Goal: Task Accomplishment & Management: Manage account settings

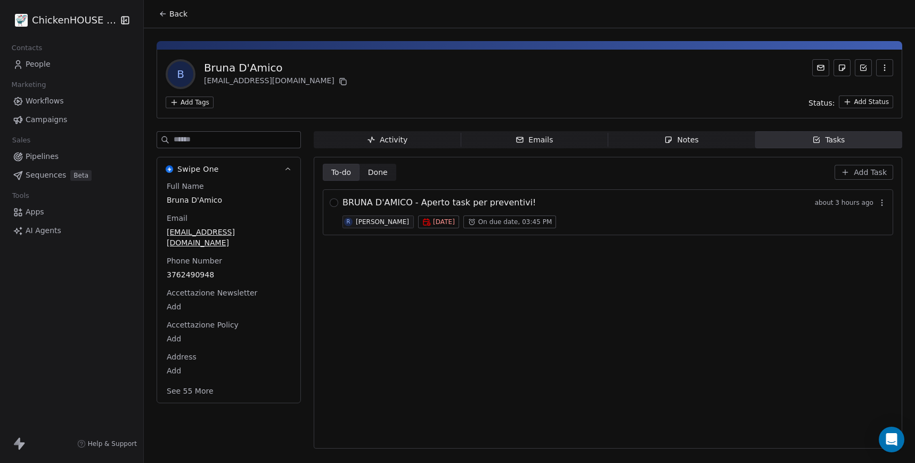
click at [671, 139] on icon "button" at bounding box center [669, 139] width 9 height 9
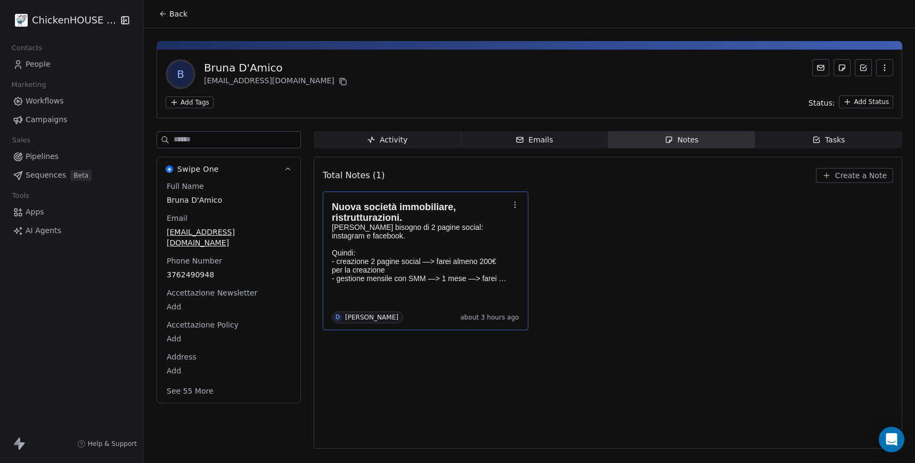
click at [460, 215] on h1 "Nuova società immobiliare, ristrutturazioni." at bounding box center [420, 211] width 177 height 21
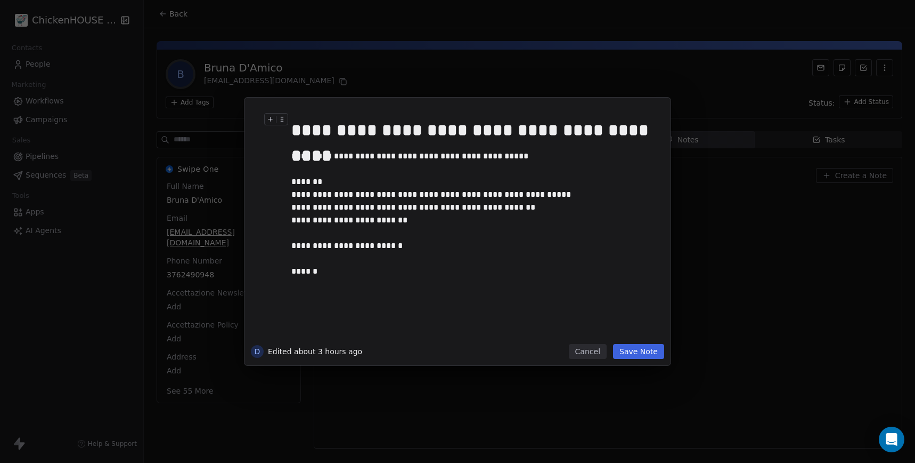
click at [357, 74] on div "**********" at bounding box center [457, 231] width 915 height 463
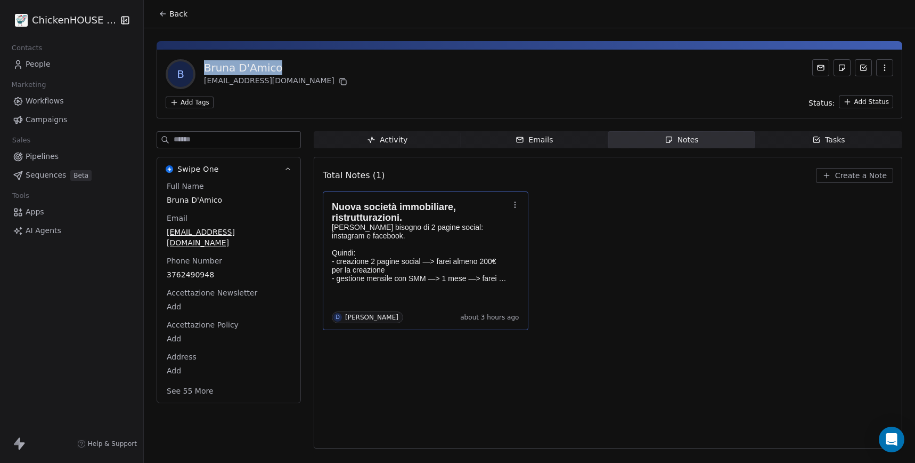
drag, startPoint x: 258, startPoint y: 66, endPoint x: 203, endPoint y: 65, distance: 55.4
click at [203, 65] on div "B Bruna D'Amico damicogroup@blu.it" at bounding box center [258, 74] width 184 height 30
copy div "Bruna D'Amico"
click at [339, 83] on icon at bounding box center [343, 81] width 9 height 9
click at [358, 247] on p at bounding box center [420, 244] width 177 height 9
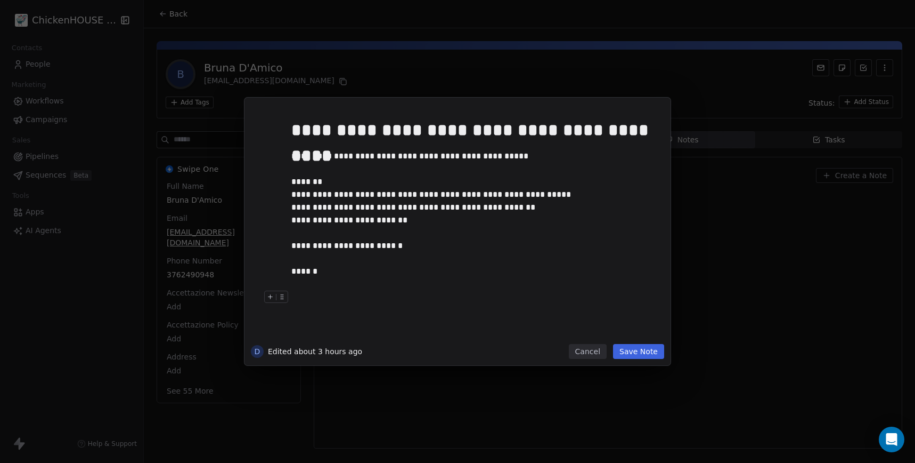
click at [599, 351] on button "Cancel" at bounding box center [588, 351] width 38 height 15
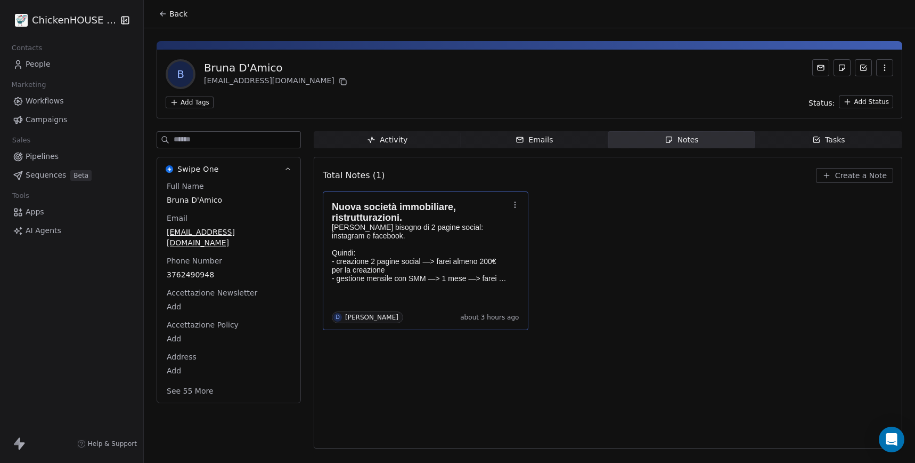
click at [828, 137] on div "Tasks" at bounding box center [829, 139] width 33 height 11
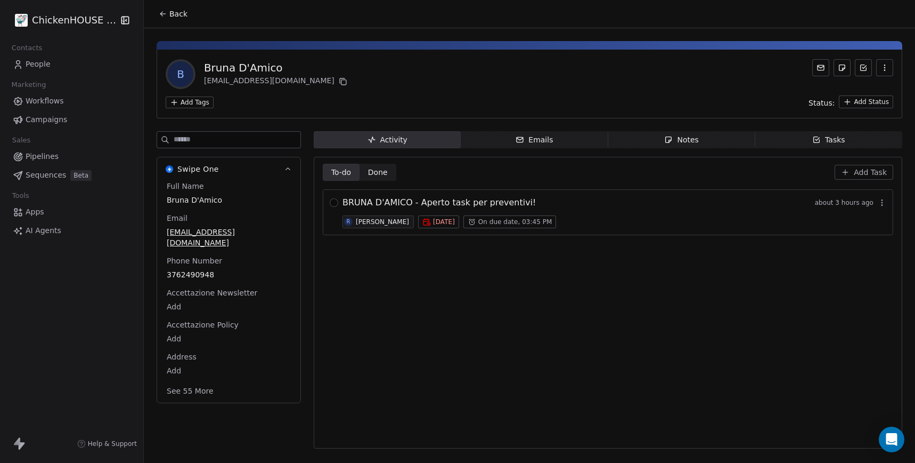
click at [382, 218] on div "Roberto Basso" at bounding box center [382, 221] width 53 height 7
click at [366, 219] on div "Roberto Basso" at bounding box center [382, 221] width 53 height 7
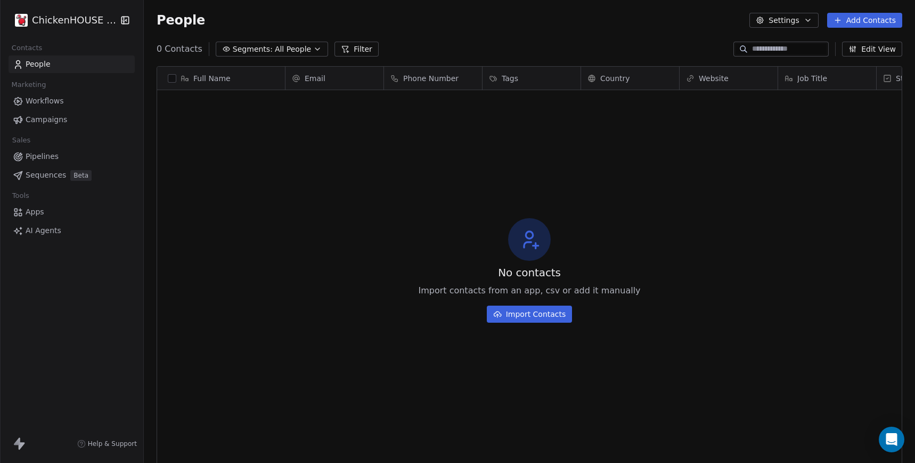
scroll to position [407, 772]
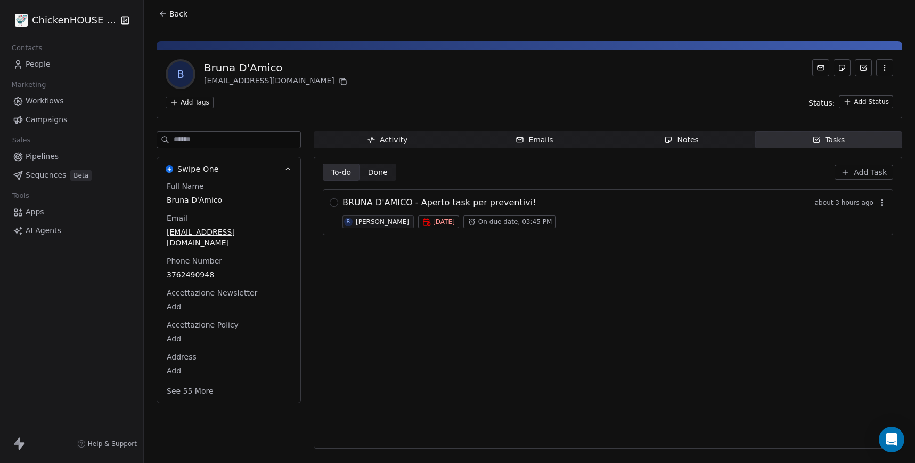
click at [375, 222] on div "Roberto Basso" at bounding box center [382, 221] width 53 height 7
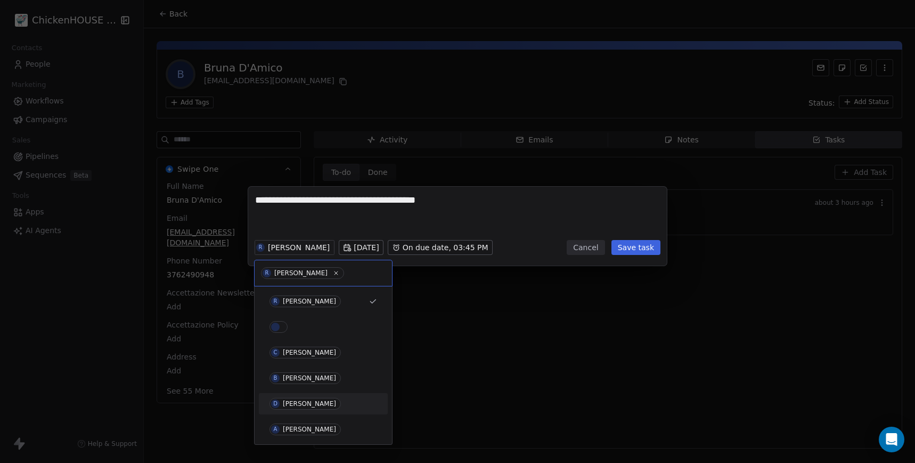
click at [287, 401] on div "David" at bounding box center [309, 403] width 53 height 7
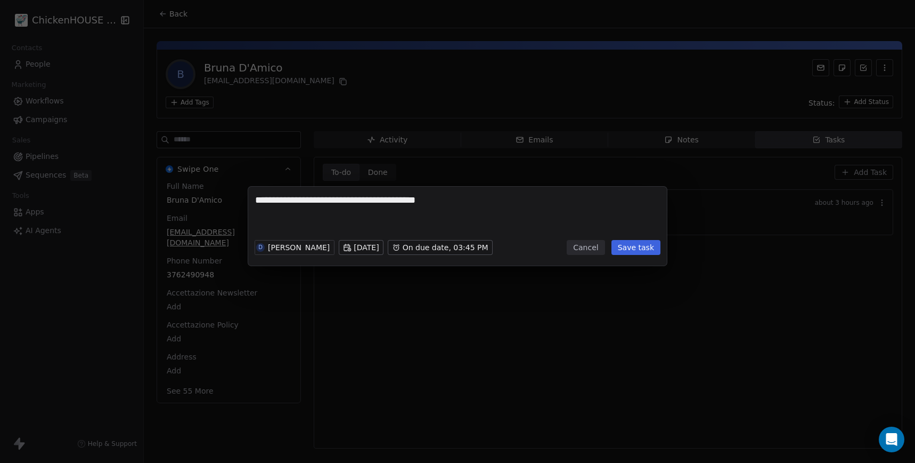
click at [289, 226] on textarea "**********" at bounding box center [457, 214] width 405 height 42
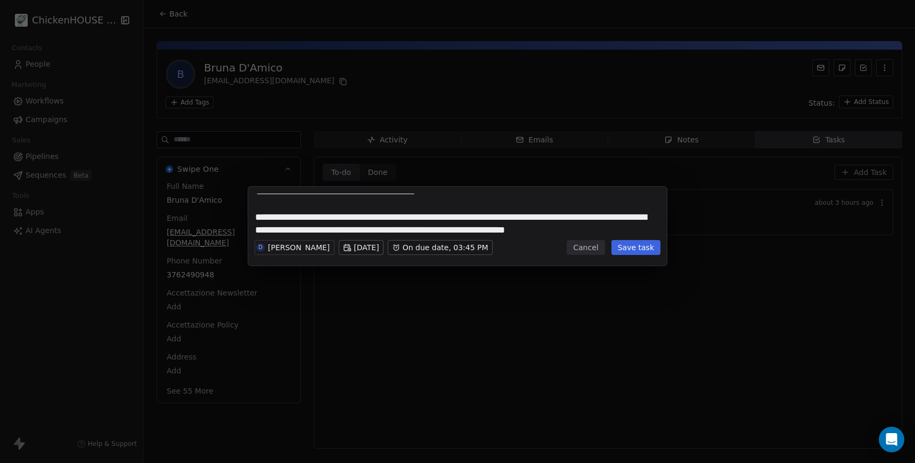
scroll to position [21, 0]
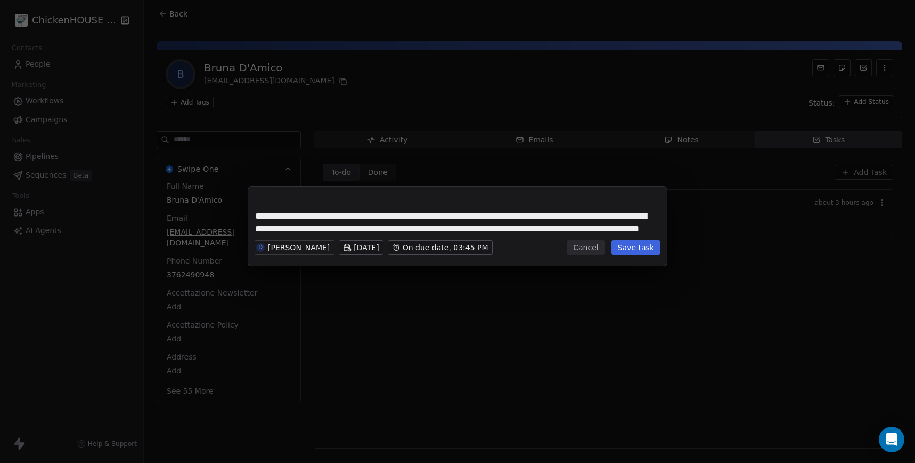
type textarea "**********"
click at [629, 245] on button "Save task" at bounding box center [636, 247] width 49 height 15
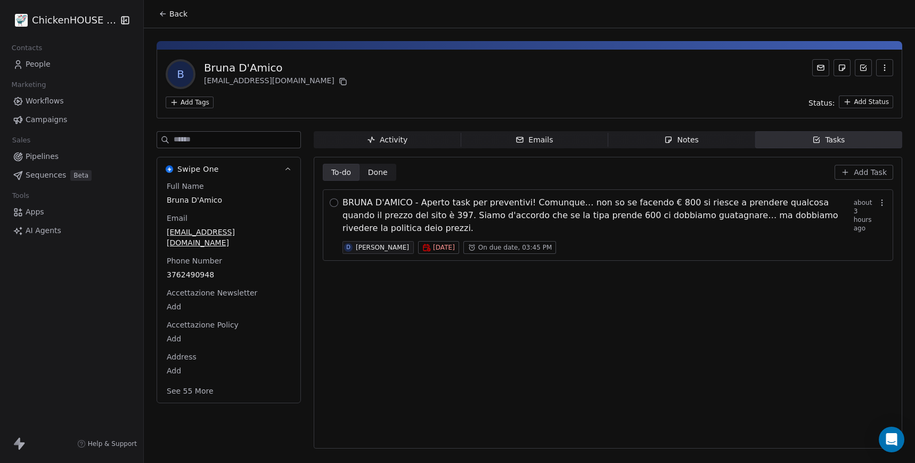
click at [338, 204] on button "button" at bounding box center [334, 202] width 9 height 9
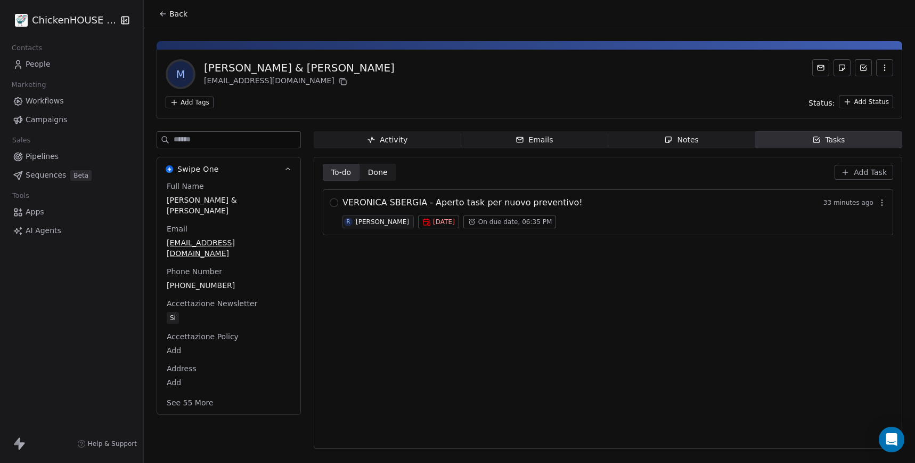
click at [679, 136] on div "Notes" at bounding box center [682, 139] width 34 height 11
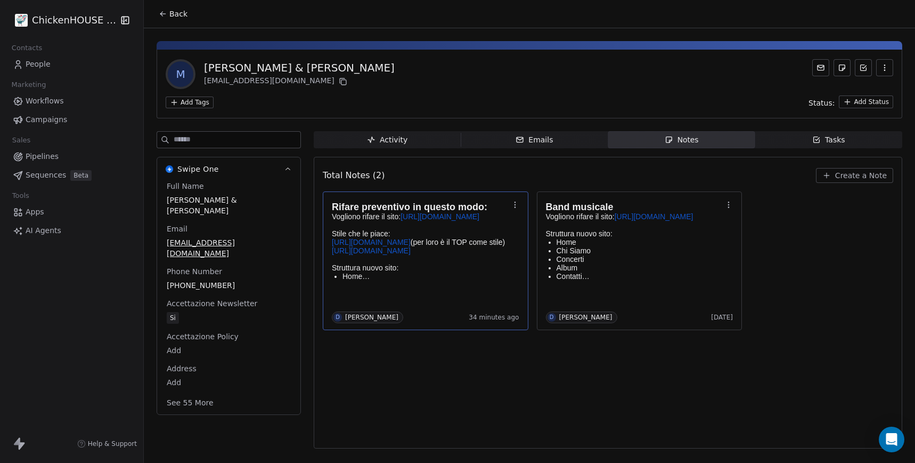
click at [424, 226] on p "Vogliono rifare il sito: https://maxandveronica.com/ Stile che le piace: https:…" at bounding box center [420, 233] width 177 height 43
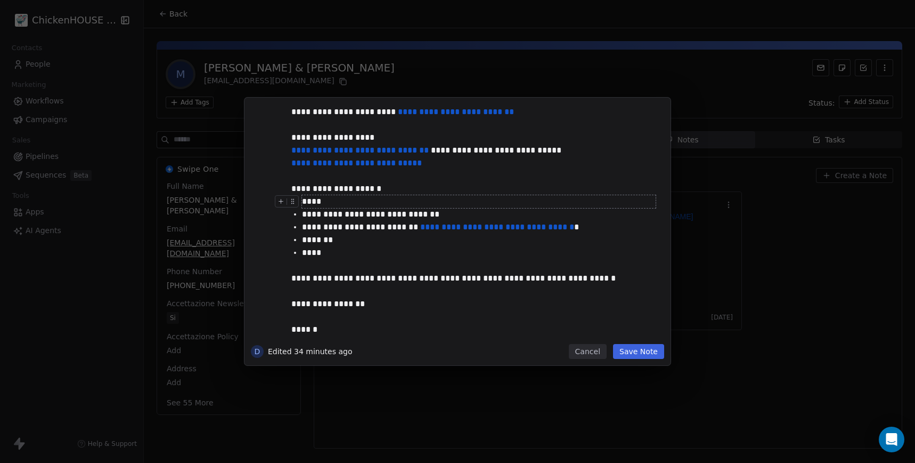
scroll to position [55, 0]
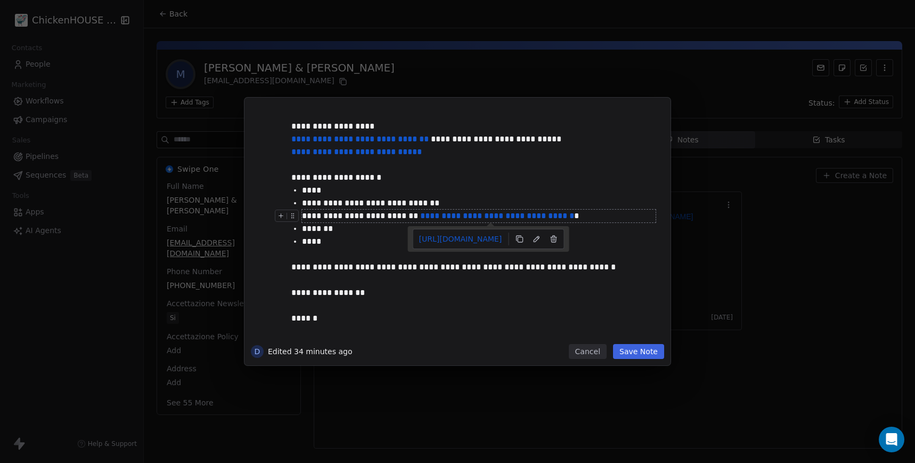
click at [491, 218] on link "**********" at bounding box center [497, 216] width 154 height 8
click at [485, 241] on link "https://www.cinellibrothers.com/tour" at bounding box center [461, 238] width 92 height 15
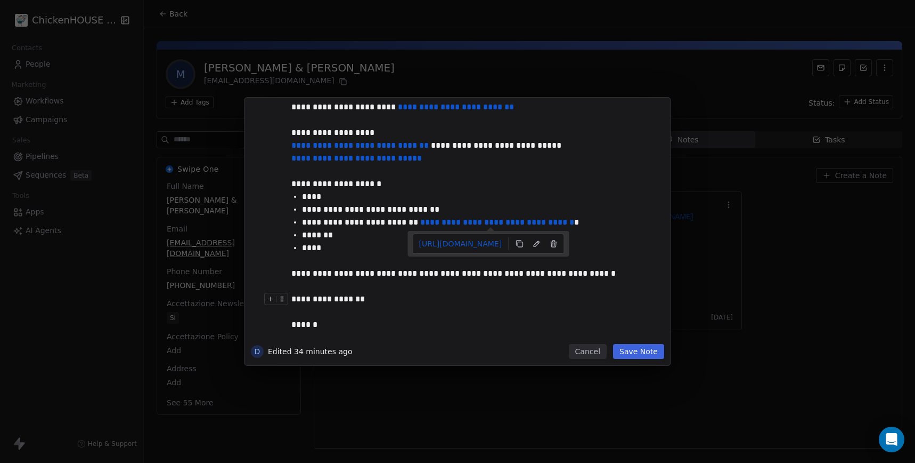
scroll to position [52, 0]
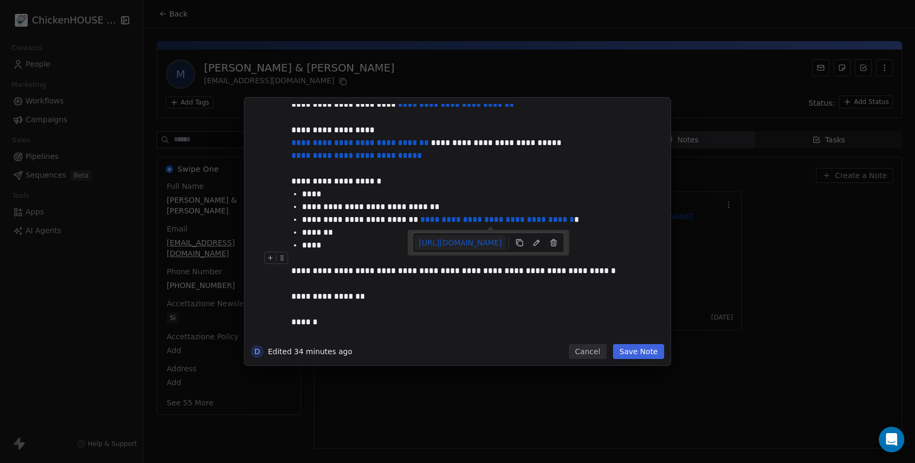
click at [465, 242] on link "https://www.cinellibrothers.com/tour" at bounding box center [461, 242] width 92 height 15
click at [593, 350] on button "Cancel" at bounding box center [588, 351] width 38 height 15
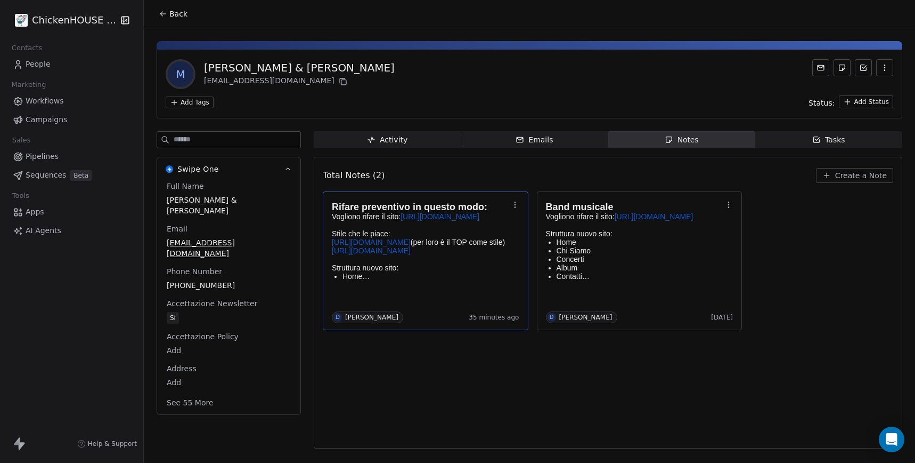
drag, startPoint x: 403, startPoint y: 71, endPoint x: 202, endPoint y: 71, distance: 200.4
click at [202, 71] on div "M Max De Bernardi & Veronica Sbergia veronica.sbergia@gmail.com" at bounding box center [530, 74] width 728 height 30
copy div "Max De Bernardi & Veronica Sbergia"
